Goal: Information Seeking & Learning: Learn about a topic

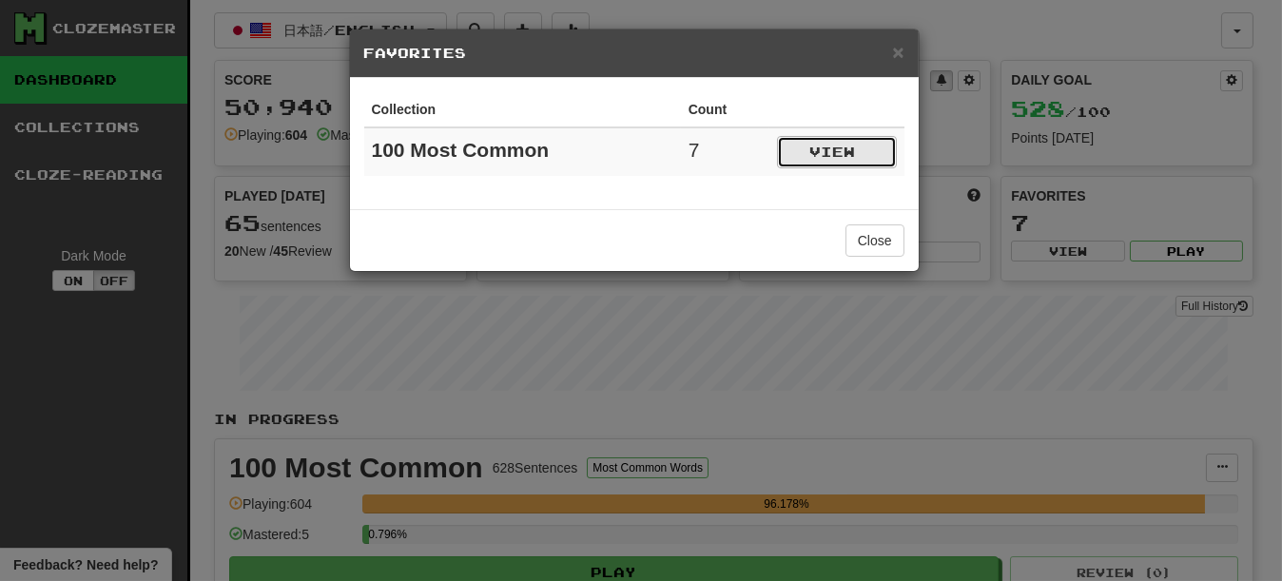
click at [884, 158] on button "View" at bounding box center [837, 152] width 120 height 32
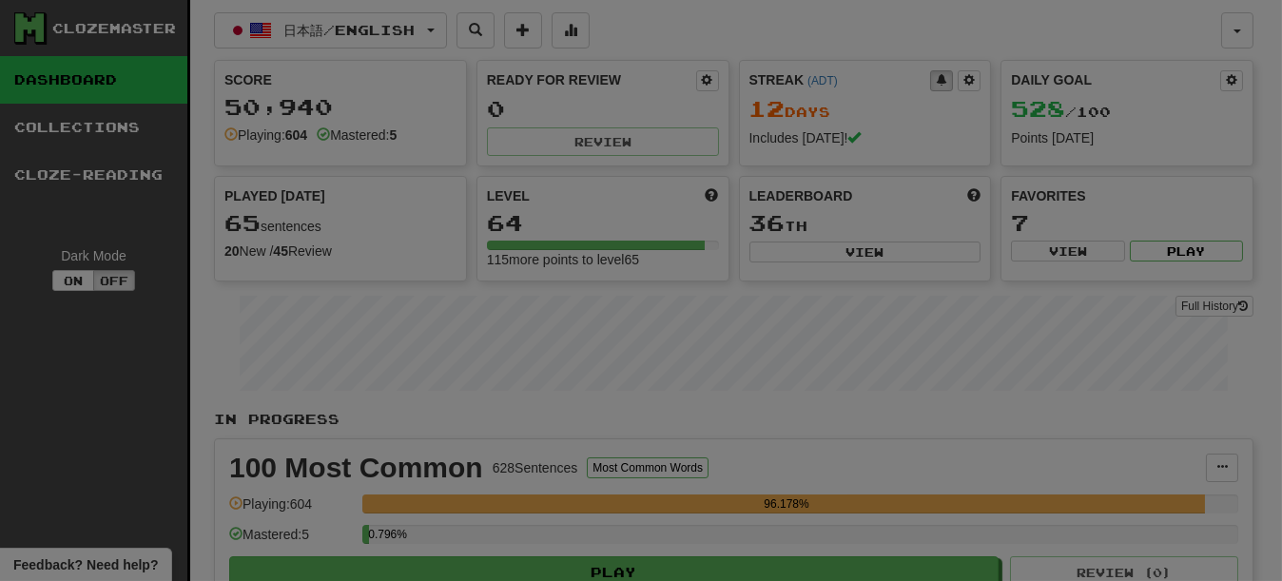
select select "*********"
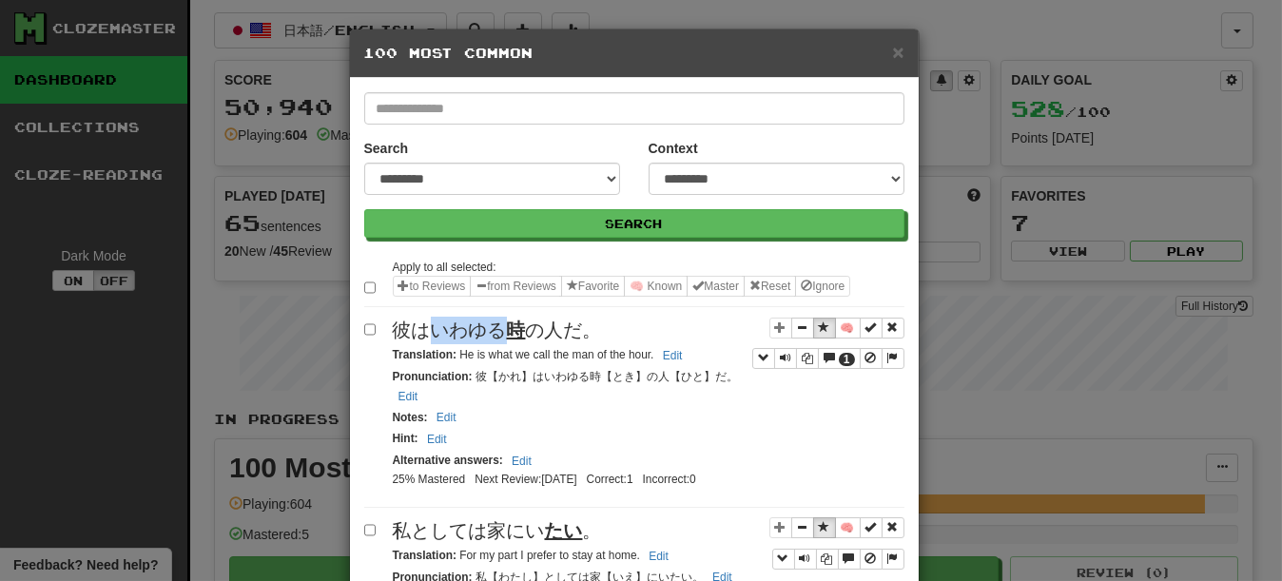
drag, startPoint x: 425, startPoint y: 356, endPoint x: 492, endPoint y: 356, distance: 66.6
click at [492, 340] on span "彼はいわゆる 時 の人だ。" at bounding box center [497, 330] width 209 height 21
drag, startPoint x: 422, startPoint y: 363, endPoint x: 477, endPoint y: 363, distance: 55.2
click at [472, 340] on span "彼はいわゆる 時 の人だ。" at bounding box center [497, 330] width 209 height 21
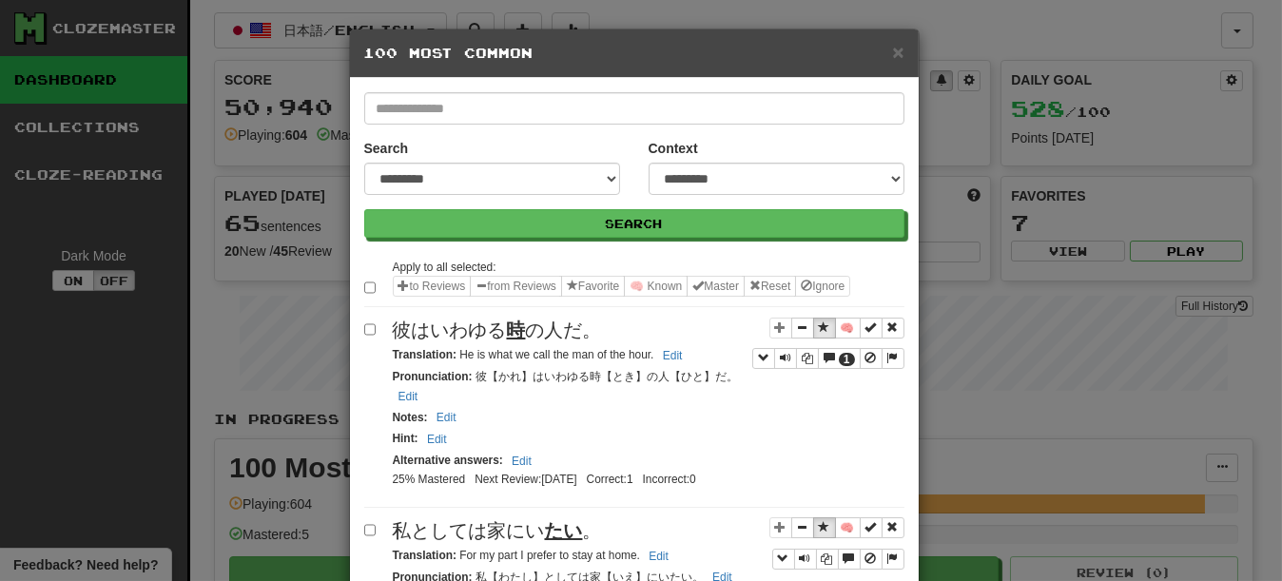
click at [492, 340] on span "彼はいわゆる 時 の人だ。" at bounding box center [497, 330] width 209 height 21
click at [436, 340] on span "彼はいわゆる 時 の人だ。" at bounding box center [497, 330] width 209 height 21
click at [769, 429] on div "Notes : Edit" at bounding box center [649, 418] width 512 height 22
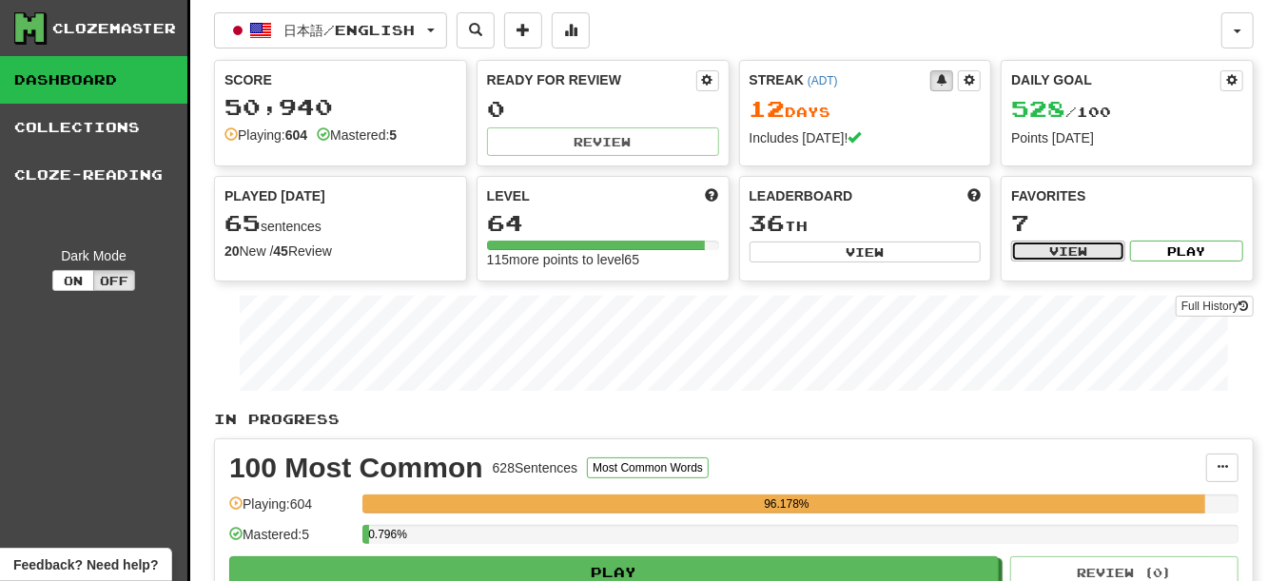
click at [1070, 258] on button "View" at bounding box center [1067, 251] width 113 height 21
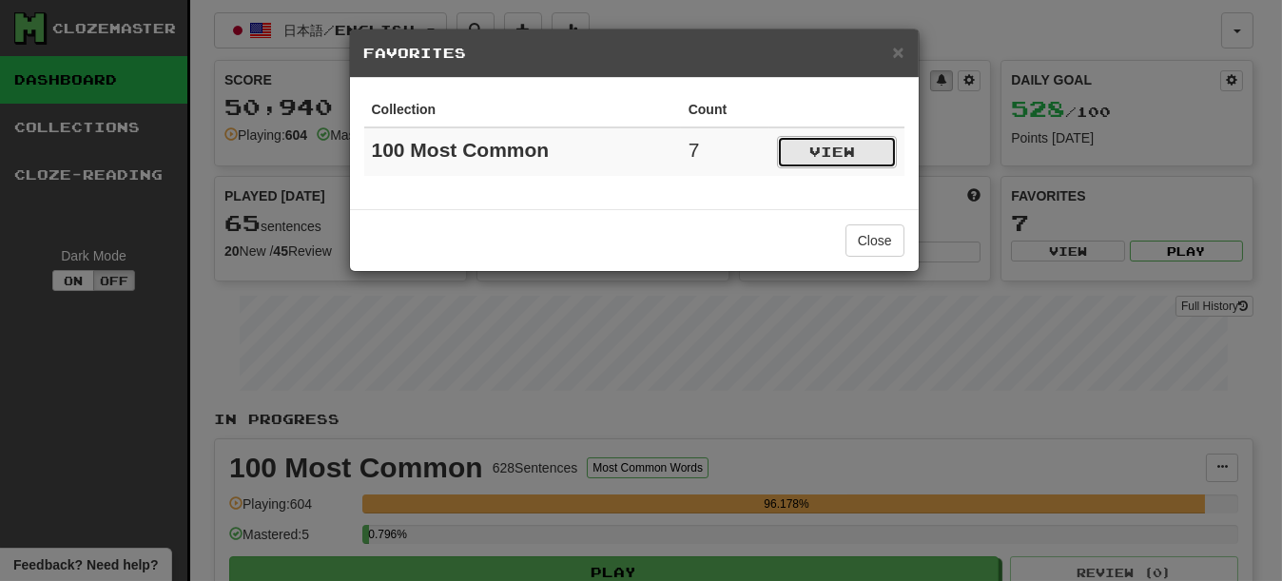
click at [819, 162] on button "View" at bounding box center [837, 152] width 120 height 32
click at [819, 162] on div "Collection Count 100 Most Common 7 View" at bounding box center [634, 143] width 569 height 131
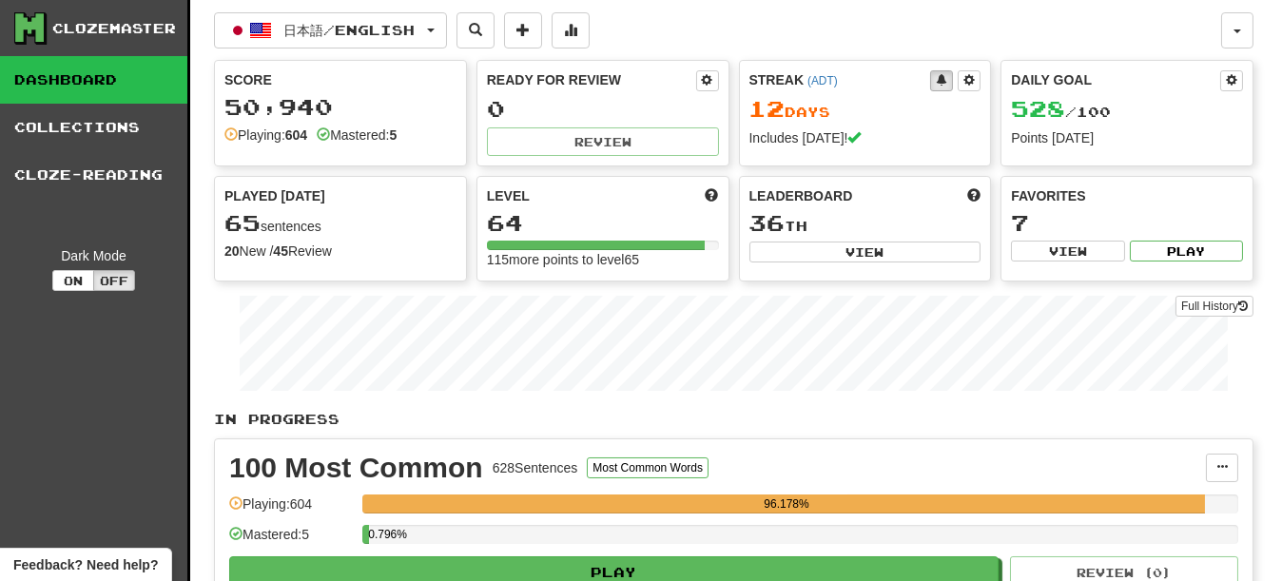
select select "*********"
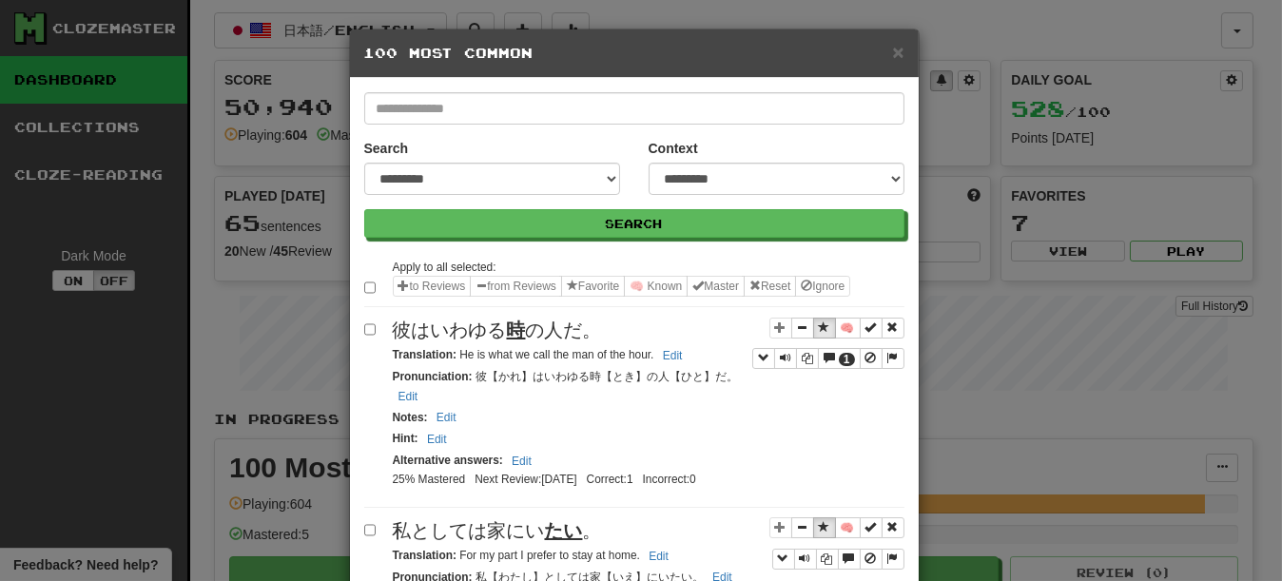
drag, startPoint x: 87, startPoint y: 80, endPoint x: 153, endPoint y: 162, distance: 104.9
click at [87, 80] on div "**********" at bounding box center [641, 290] width 1282 height 581
drag, startPoint x: 555, startPoint y: 137, endPoint x: 696, endPoint y: 55, distance: 162.8
click at [696, 55] on h5 "100 Most Common" at bounding box center [634, 53] width 540 height 19
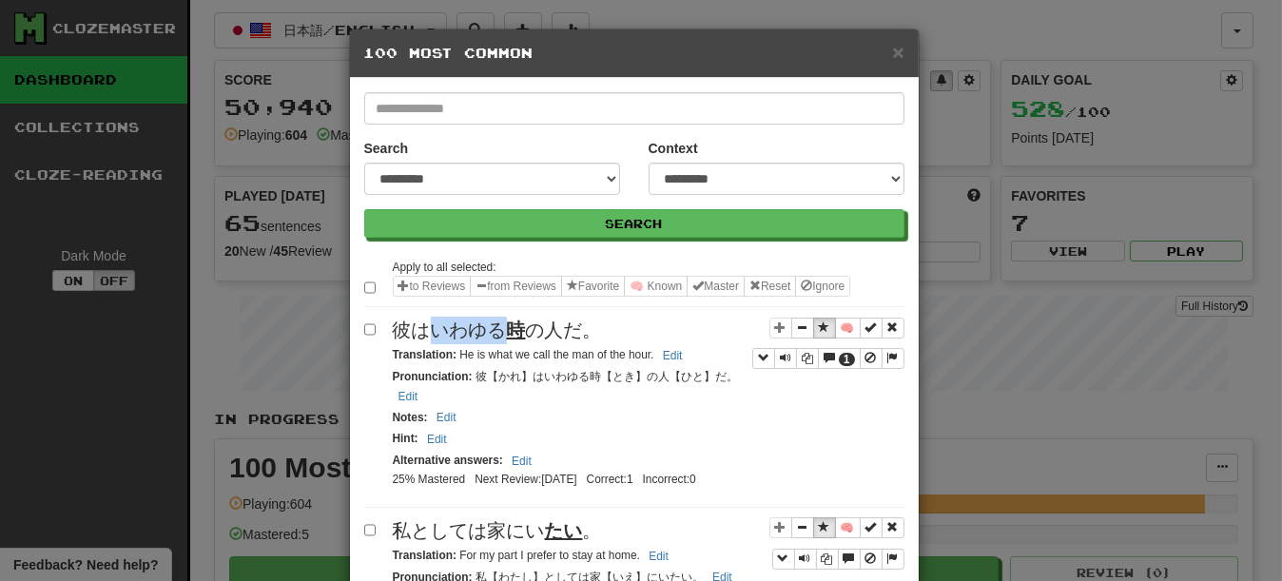
drag, startPoint x: 428, startPoint y: 352, endPoint x: 492, endPoint y: 353, distance: 63.7
click at [492, 340] on span "彼はいわゆる 時 の人だ。" at bounding box center [497, 330] width 209 height 21
copy span "いわゆる"
click at [555, 46] on h5 "100 Most Common" at bounding box center [634, 53] width 540 height 19
click at [813, 339] on button "Sentence controls" at bounding box center [824, 328] width 23 height 21
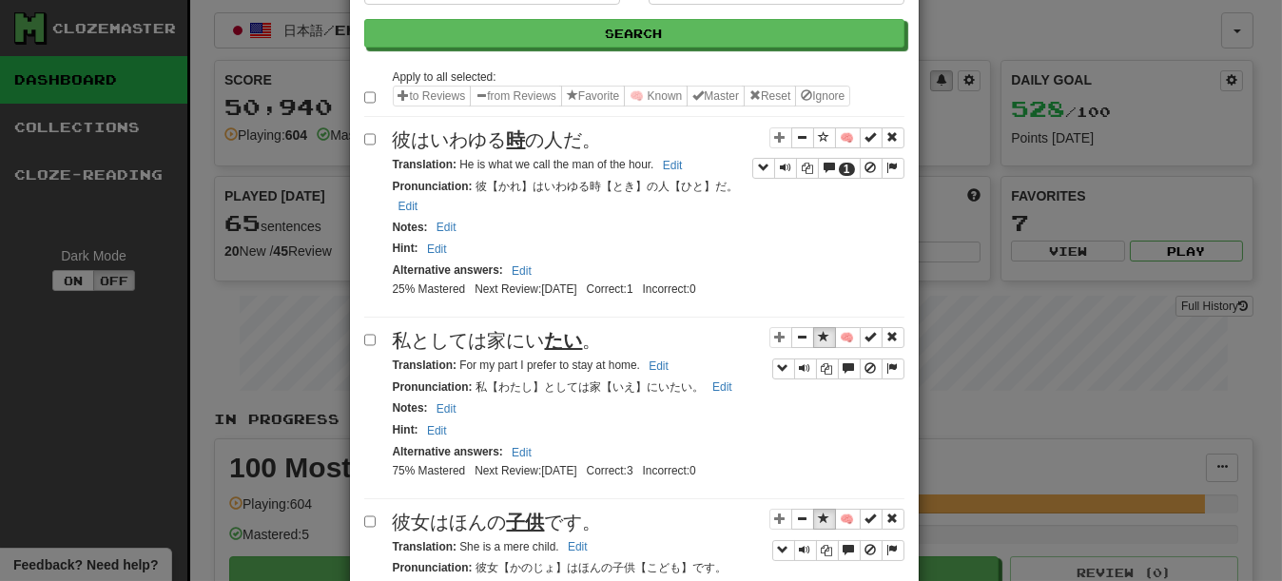
scroll to position [285, 0]
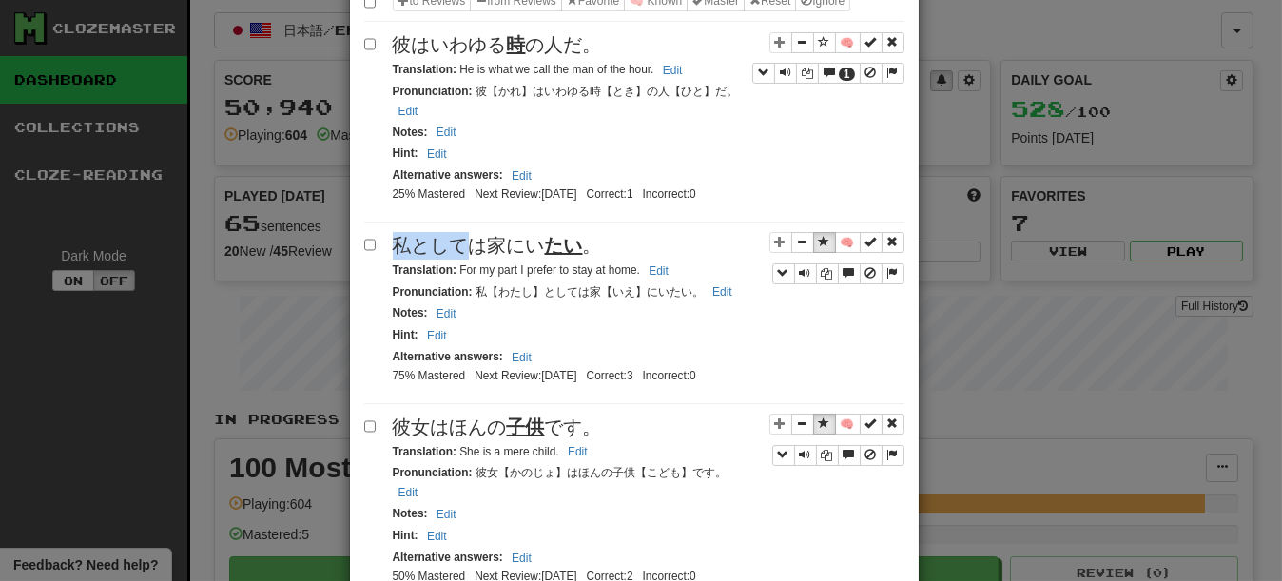
drag, startPoint x: 391, startPoint y: 279, endPoint x: 457, endPoint y: 278, distance: 66.6
click at [457, 256] on span "私としては家にい たい 。" at bounding box center [497, 245] width 209 height 21
drag, startPoint x: 457, startPoint y: 278, endPoint x: 414, endPoint y: 278, distance: 43.7
click at [414, 256] on span "私としては家にい たい 。" at bounding box center [497, 245] width 209 height 21
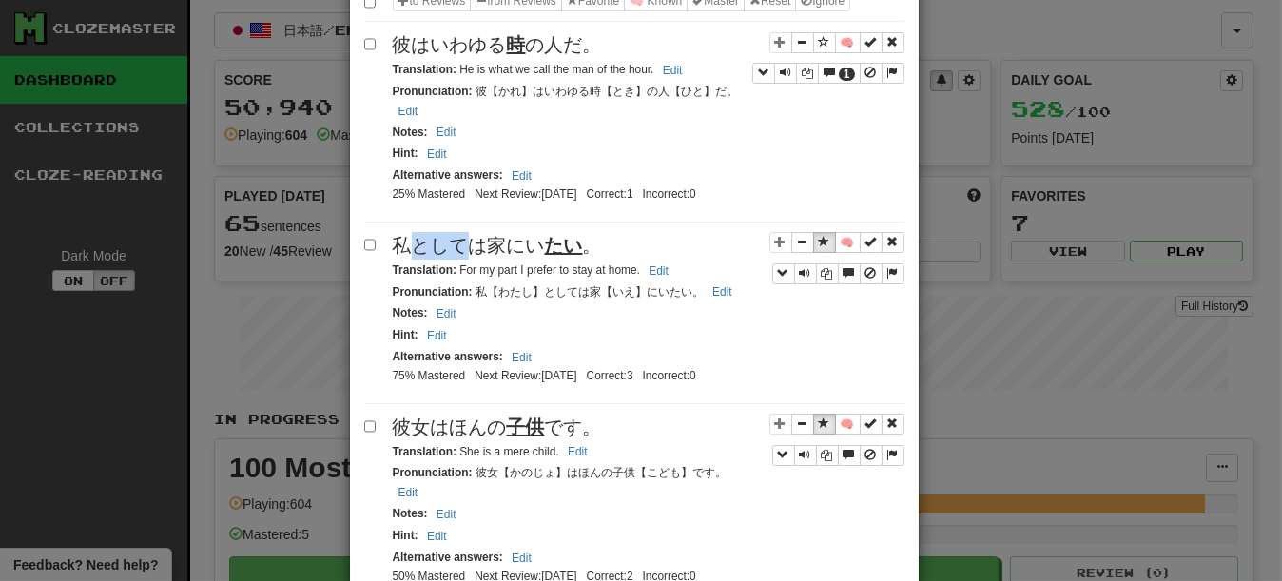
copy span "として"
